Goal: Information Seeking & Learning: Learn about a topic

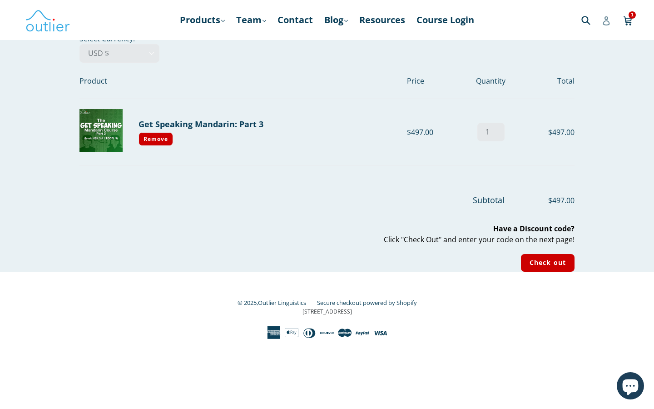
click at [606, 20] on icon at bounding box center [605, 20] width 7 height 9
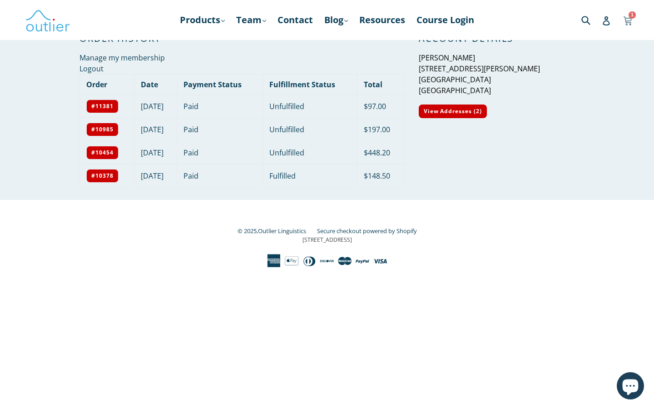
click at [631, 21] on icon at bounding box center [627, 20] width 9 height 14
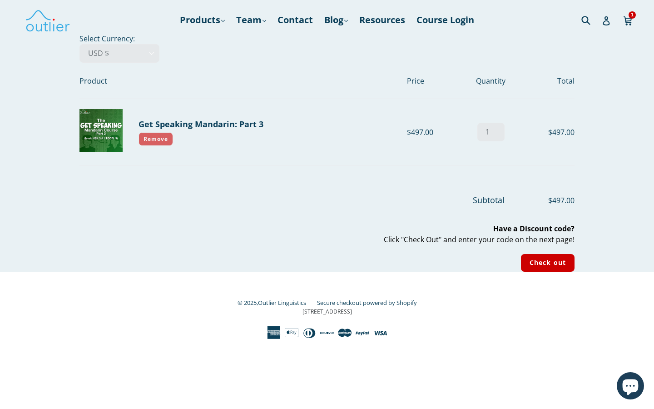
click at [155, 140] on link "Remove" at bounding box center [155, 139] width 35 height 14
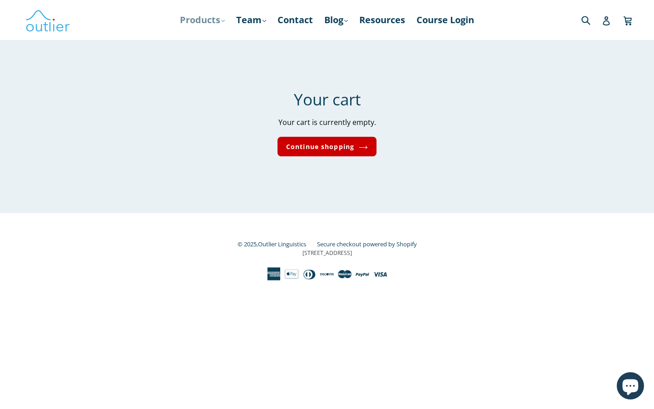
click at [216, 20] on link "Products .cls-1{fill:#231f20} expand" at bounding box center [202, 20] width 54 height 16
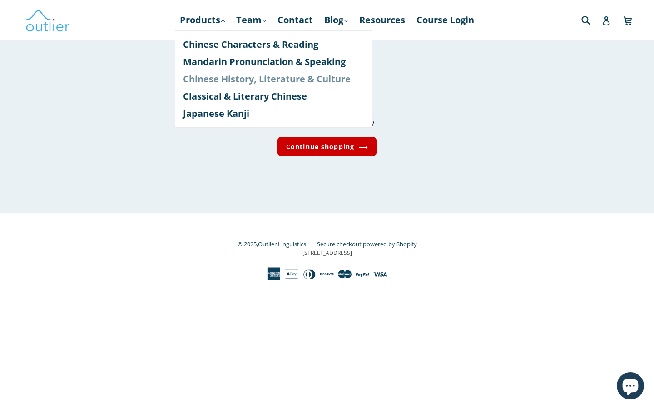
click at [200, 75] on link "Chinese History, Literature & Culture" at bounding box center [273, 78] width 181 height 17
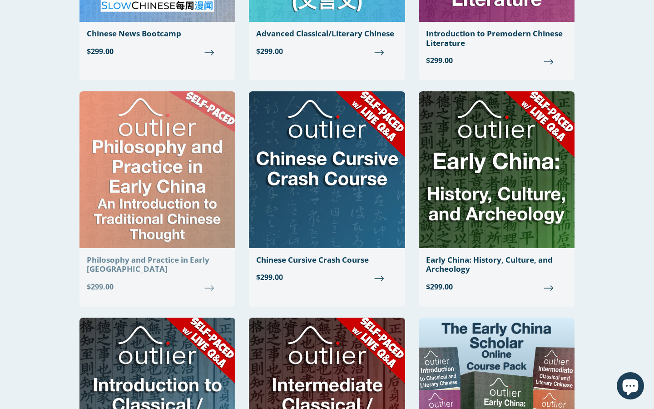
scroll to position [455, 0]
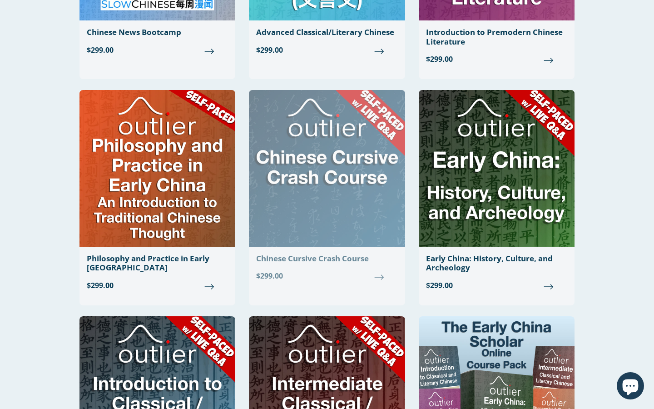
click at [321, 245] on img at bounding box center [327, 168] width 156 height 157
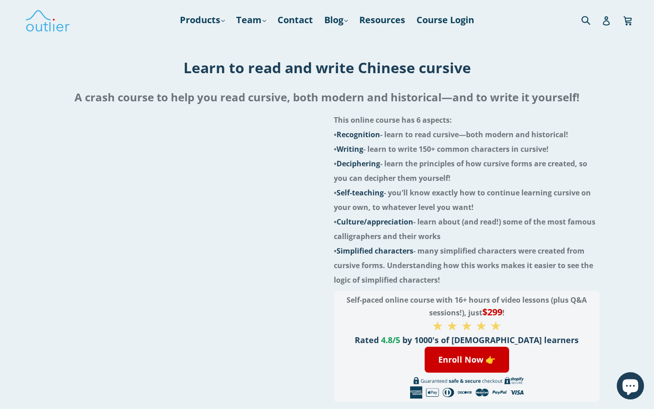
click at [298, 275] on div at bounding box center [187, 257] width 266 height 289
click at [237, 279] on div at bounding box center [187, 257] width 266 height 289
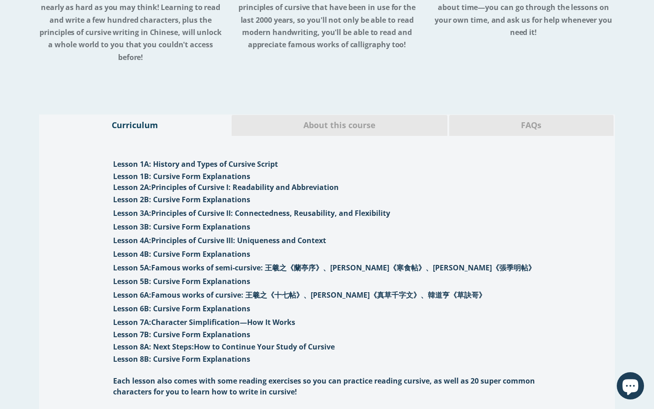
scroll to position [858, 0]
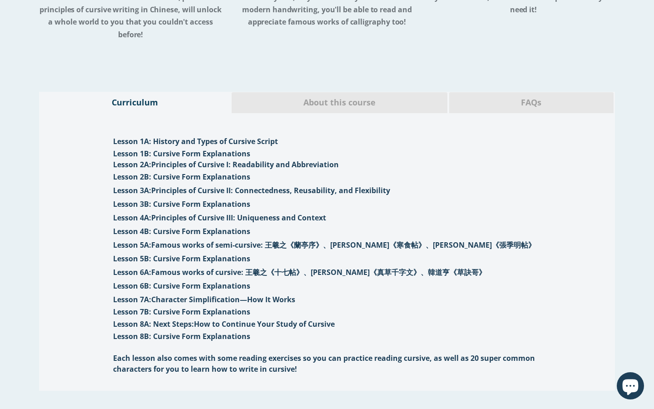
click at [461, 97] on span "FAQs" at bounding box center [531, 103] width 150 height 12
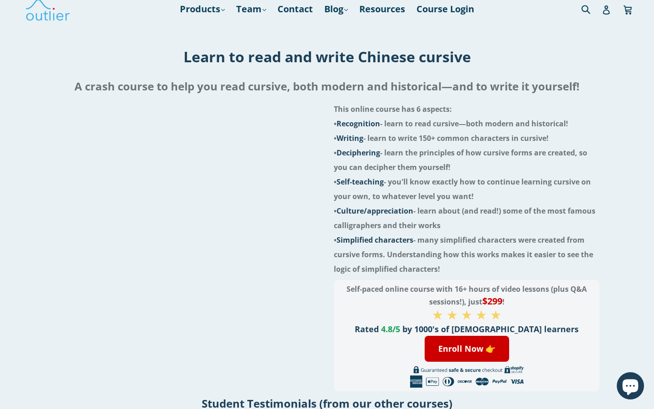
scroll to position [4, 0]
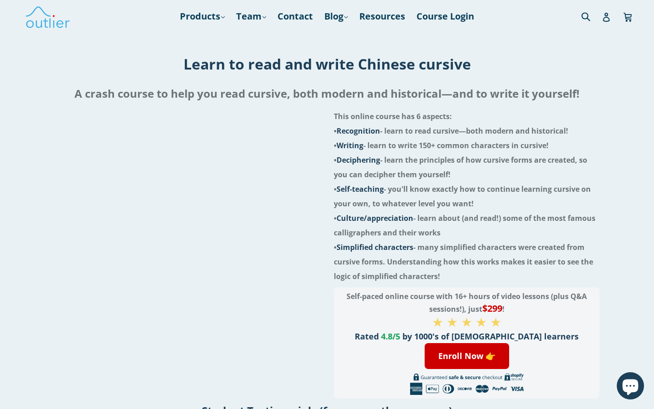
click at [609, 61] on h1 "Learn to read and write Chinese cursive" at bounding box center [326, 64] width 639 height 20
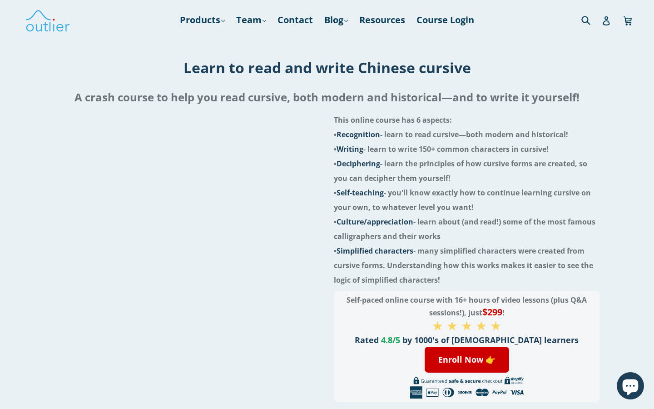
scroll to position [0, 0]
